Goal: Communication & Community: Ask a question

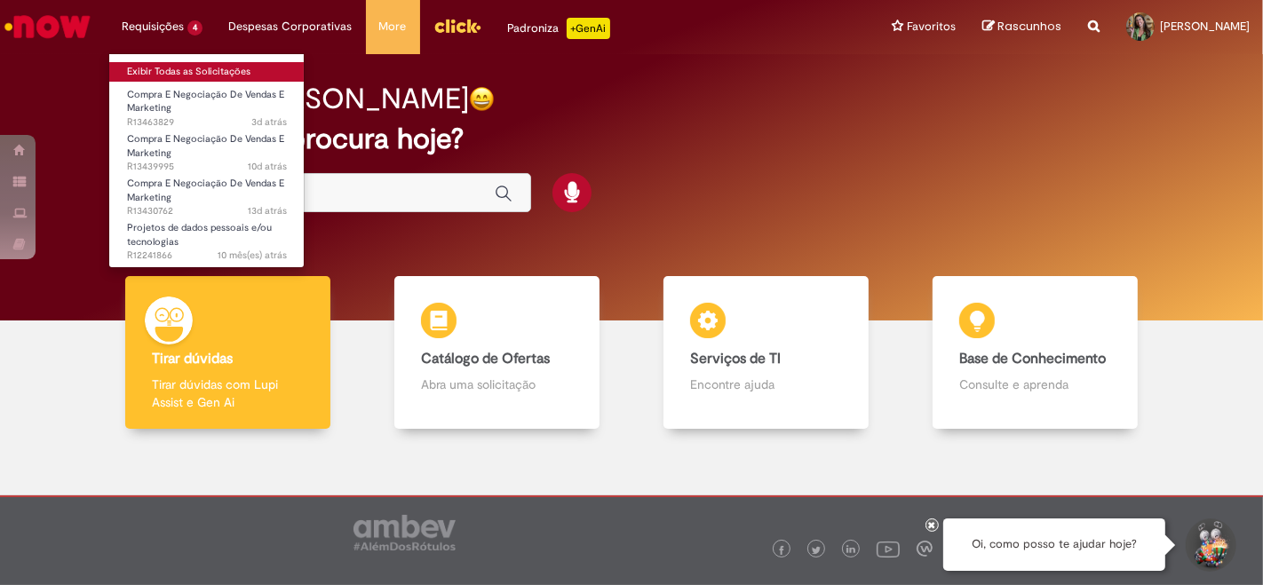
click at [201, 68] on link "Exibir Todas as Solicitações" at bounding box center [206, 72] width 195 height 20
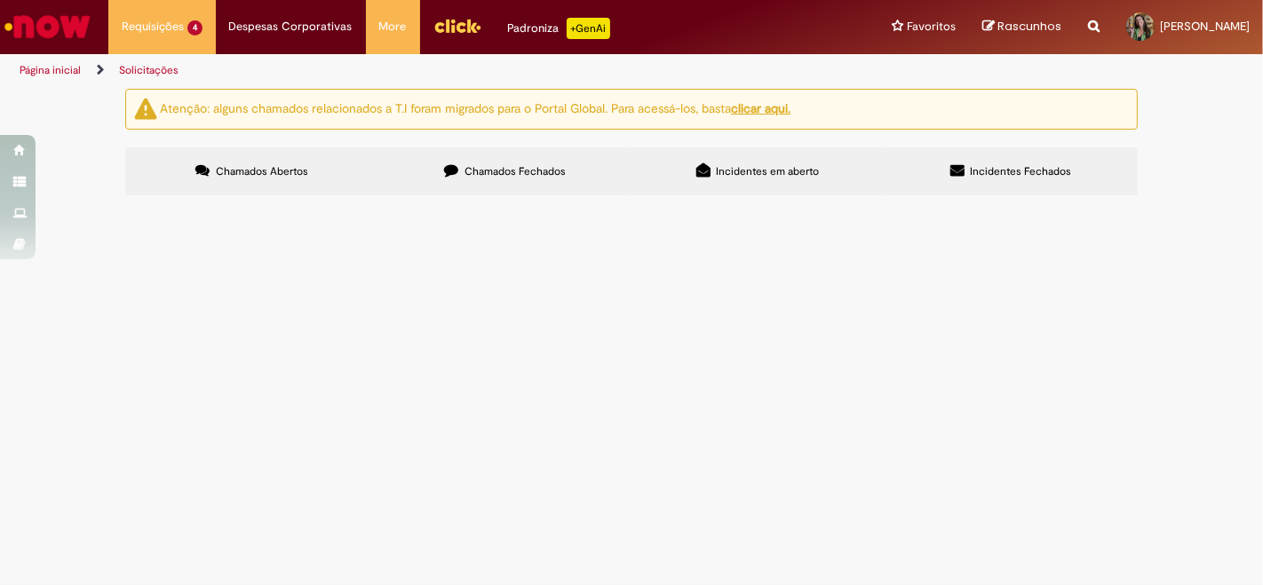
click at [0, 0] on td "Pendente Usuário" at bounding box center [0, 0] width 0 height 0
click at [0, 0] on span "Pendente Usuário" at bounding box center [0, 0] width 0 height 0
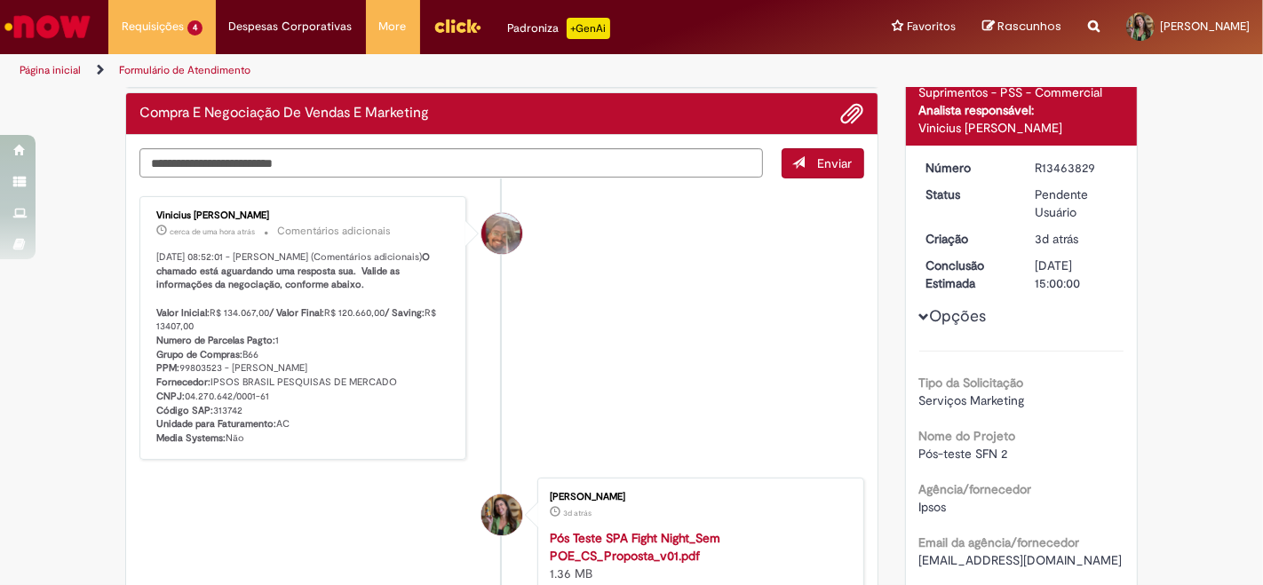
scroll to position [197, 0]
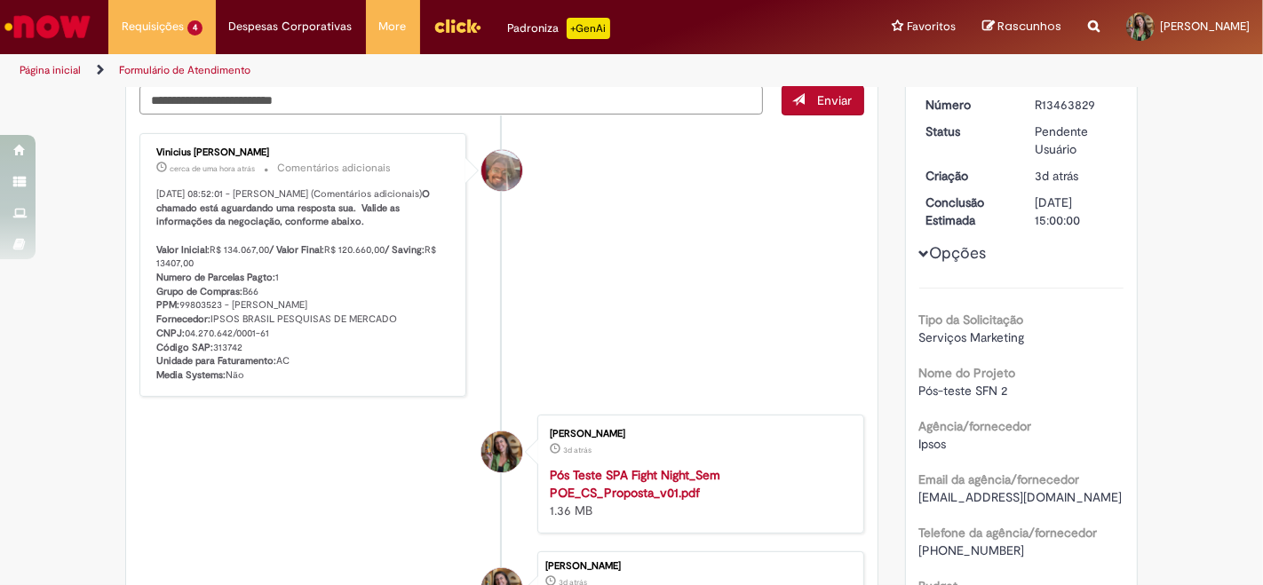
click at [462, 99] on textarea "Digite sua mensagem aqui..." at bounding box center [451, 99] width 624 height 29
type textarea "**********"
click at [833, 99] on span "Enviar" at bounding box center [835, 100] width 35 height 16
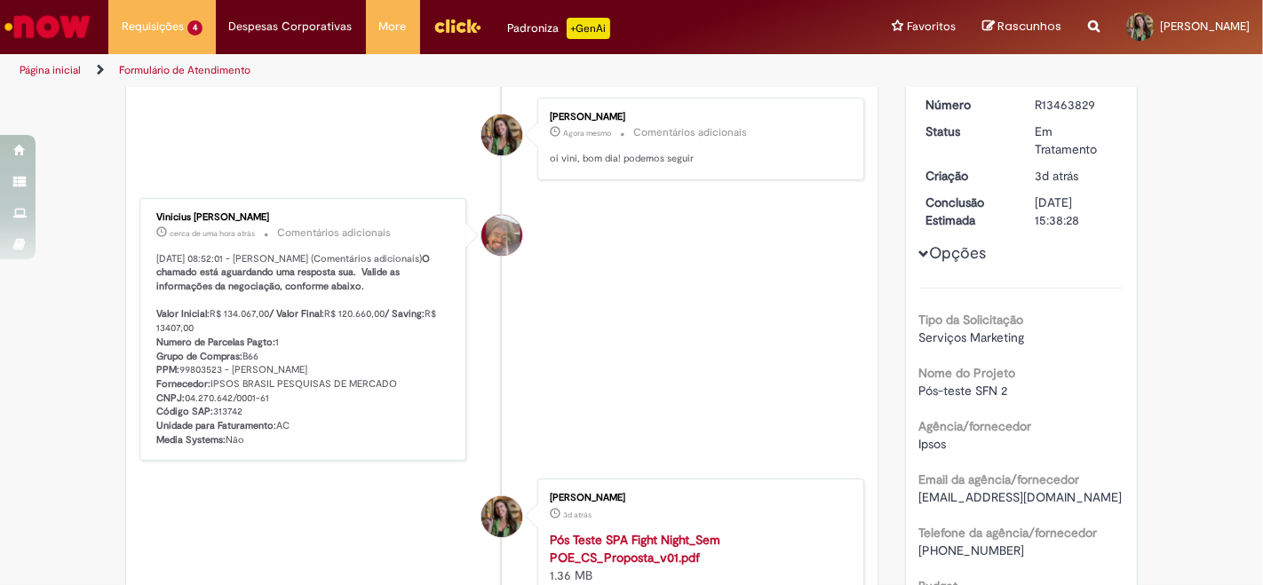
scroll to position [162, 0]
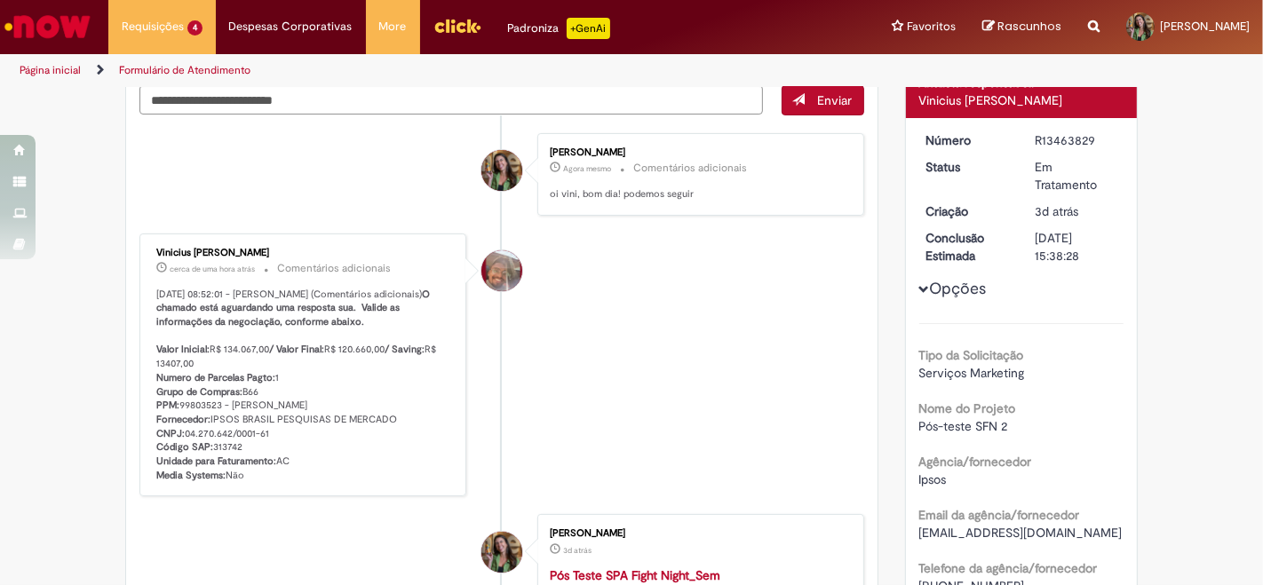
click at [188, 82] on li "Formulário de Atendimento" at bounding box center [185, 70] width 144 height 33
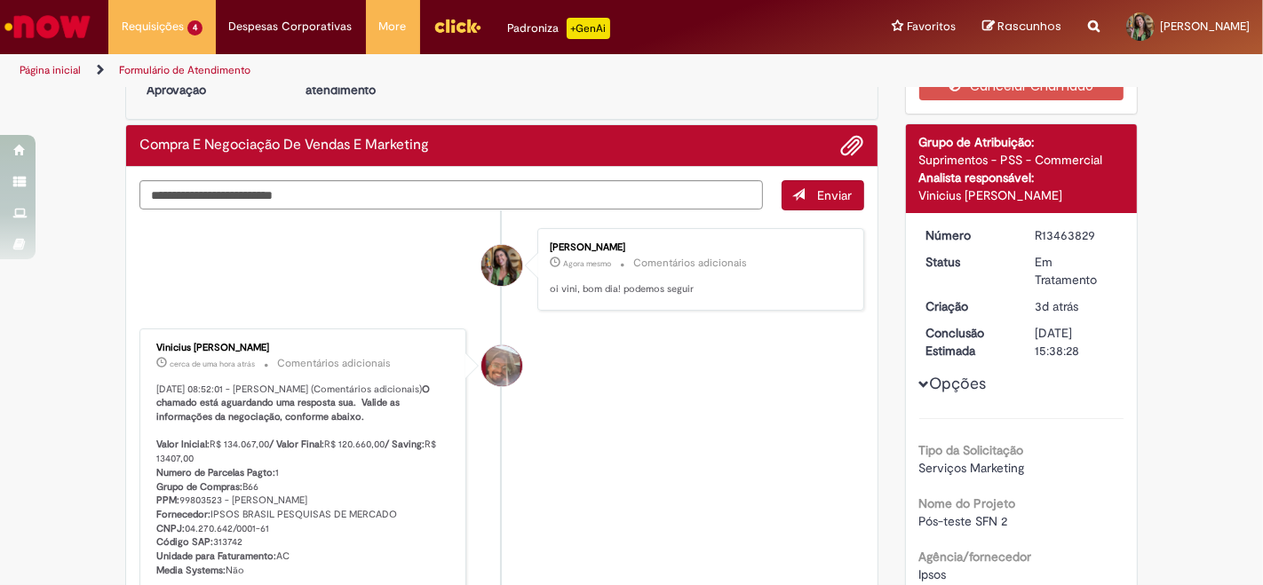
scroll to position [0, 0]
